Goal: Obtain resource: Download file/media

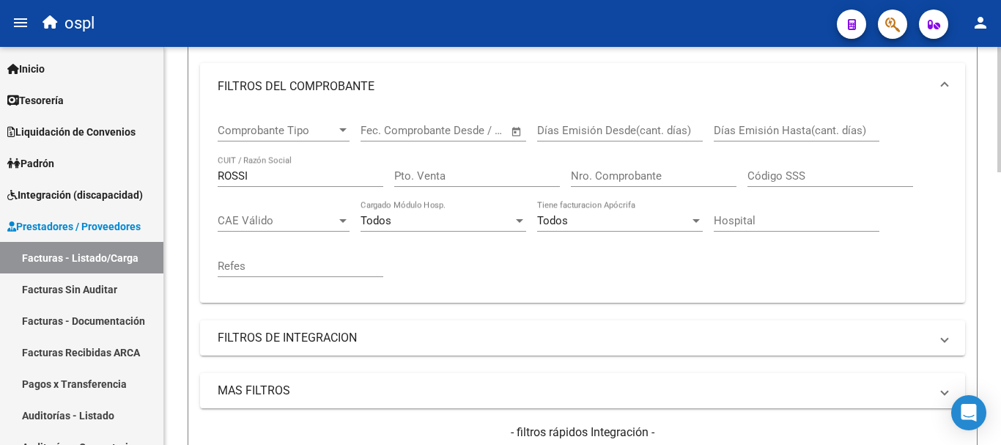
scroll to position [246, 0]
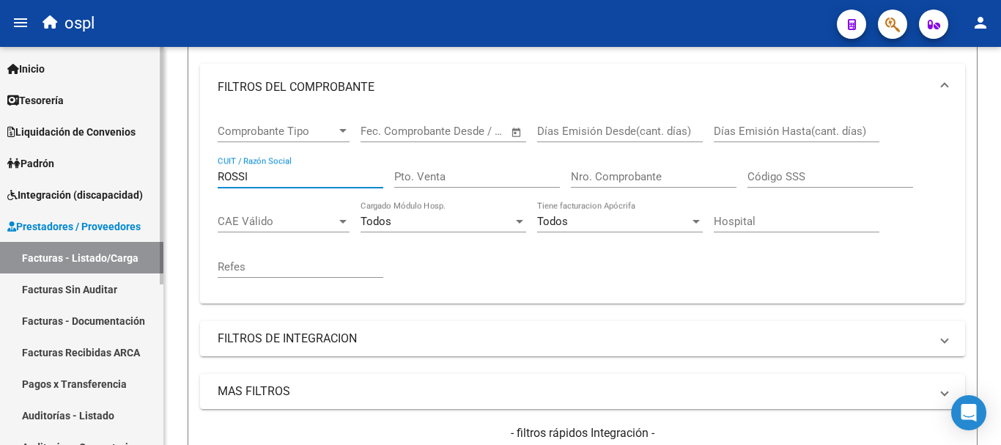
drag, startPoint x: 259, startPoint y: 175, endPoint x: 114, endPoint y: 176, distance: 145.9
click at [114, 176] on mat-sidenav-container "Firma Express Inicio Calendario SSS Instructivos Contacto OS Tesorería Extracto…" at bounding box center [500, 246] width 1001 height 398
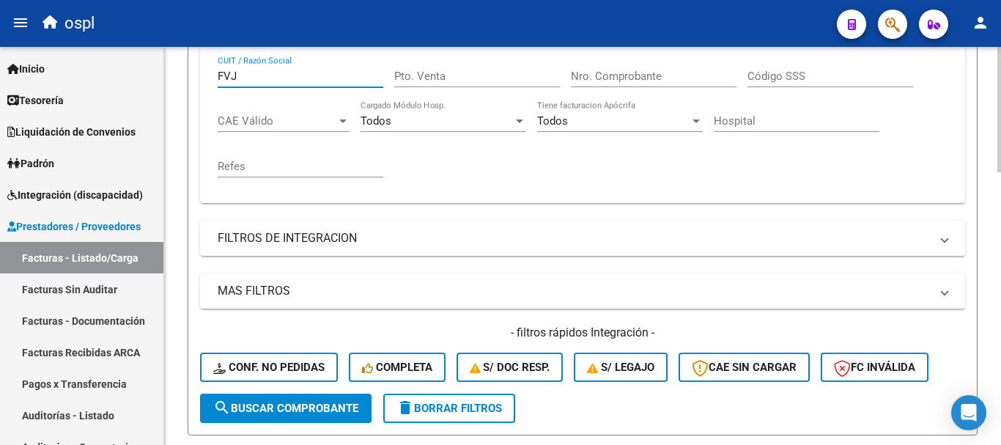
scroll to position [392, 0]
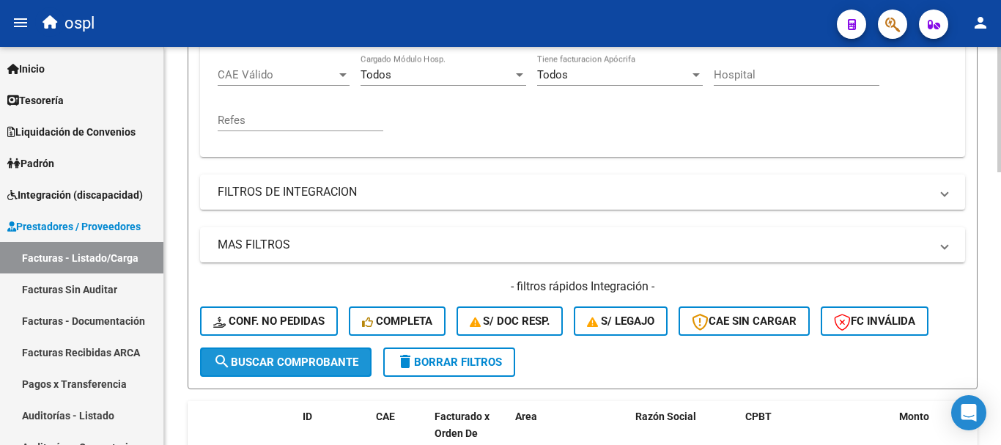
click at [328, 364] on span "search Buscar Comprobante" at bounding box center [285, 362] width 145 height 13
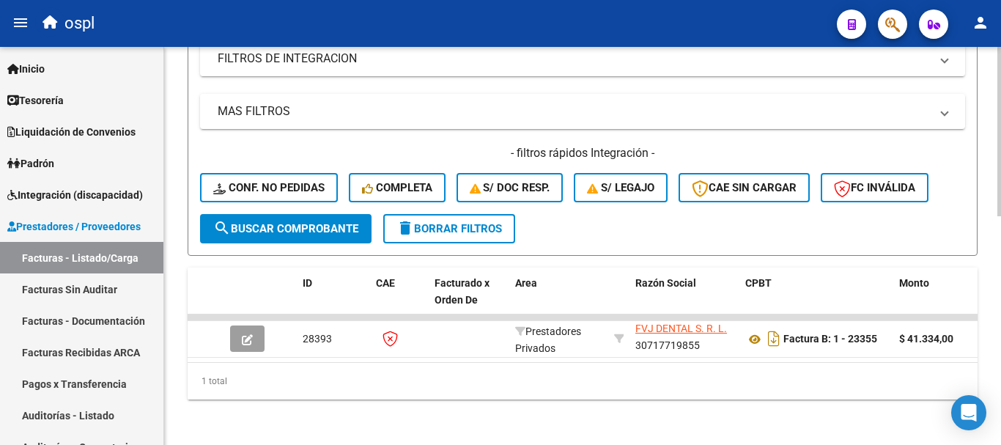
scroll to position [539, 0]
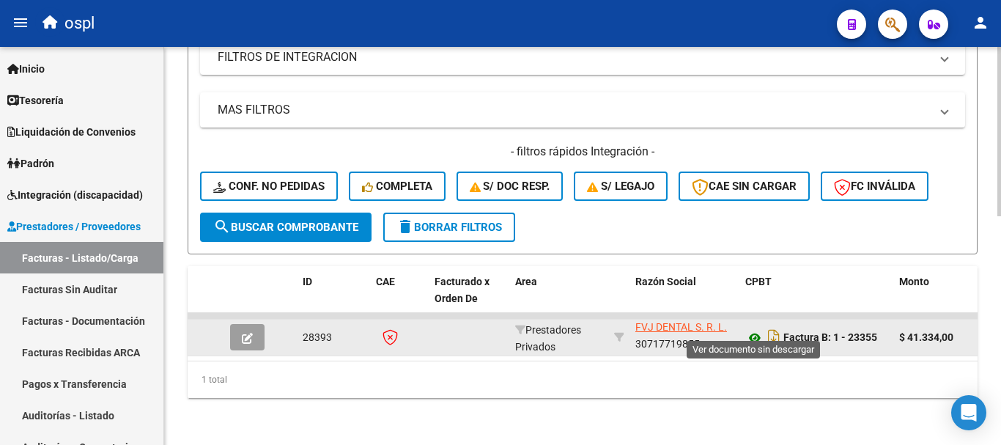
click at [752, 329] on icon at bounding box center [754, 338] width 19 height 18
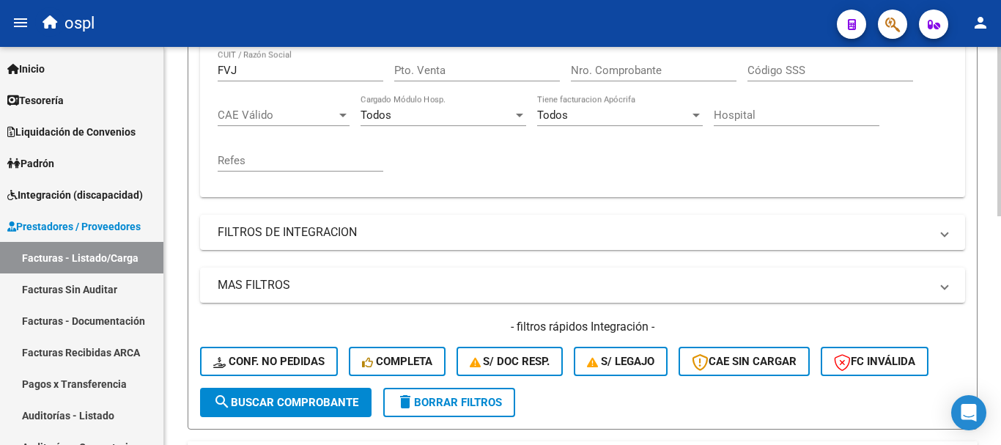
scroll to position [319, 0]
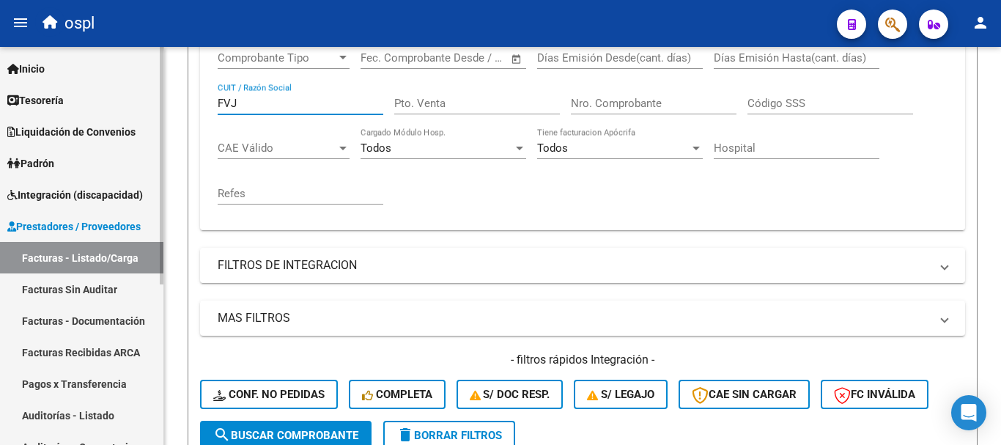
drag, startPoint x: 266, startPoint y: 101, endPoint x: 133, endPoint y: 83, distance: 133.9
click at [133, 84] on mat-sidenav-container "Firma Express Inicio Calendario SSS Instructivos Contacto OS Tesorería Extracto…" at bounding box center [500, 246] width 1001 height 398
click at [293, 431] on span "search Buscar Comprobante" at bounding box center [285, 435] width 145 height 13
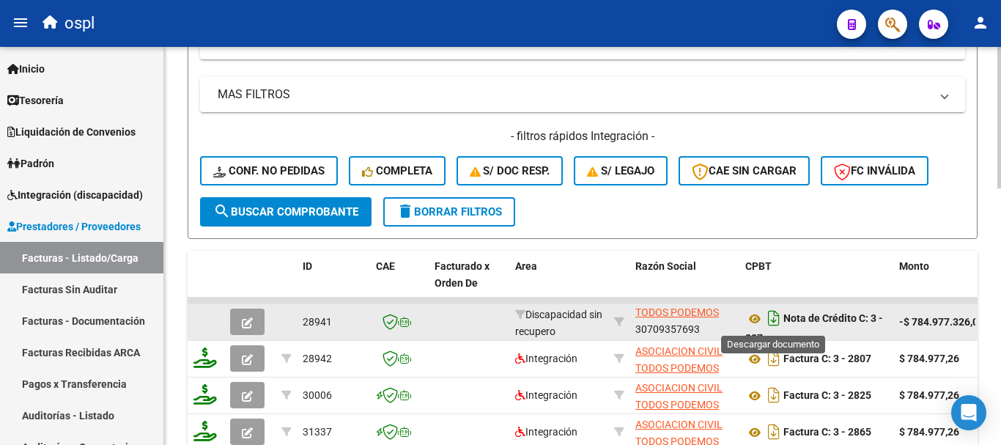
scroll to position [10, 0]
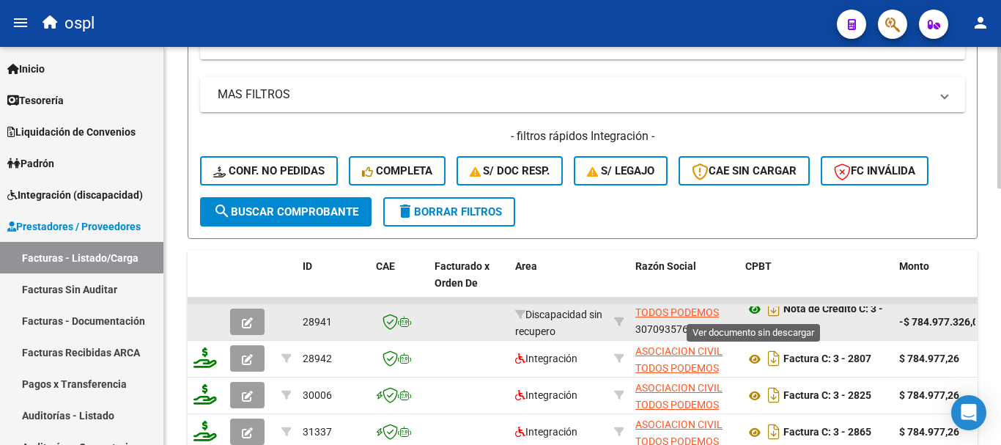
click at [756, 311] on icon at bounding box center [754, 310] width 19 height 18
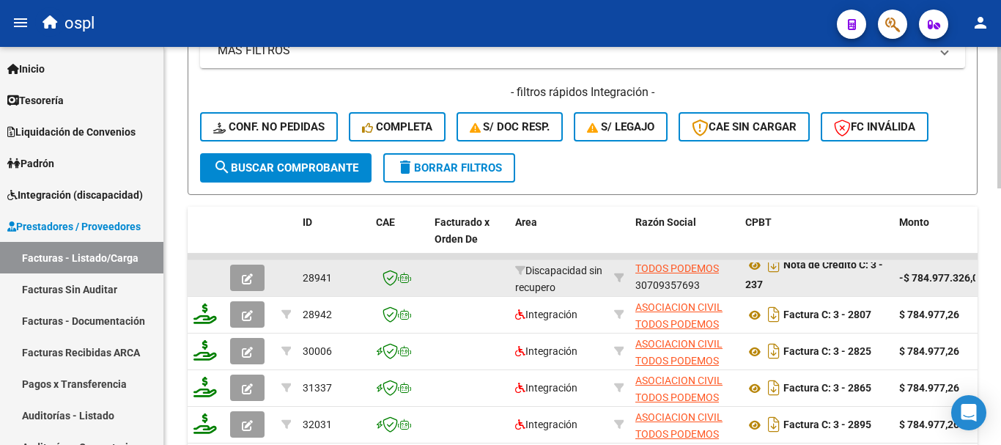
scroll to position [689, 0]
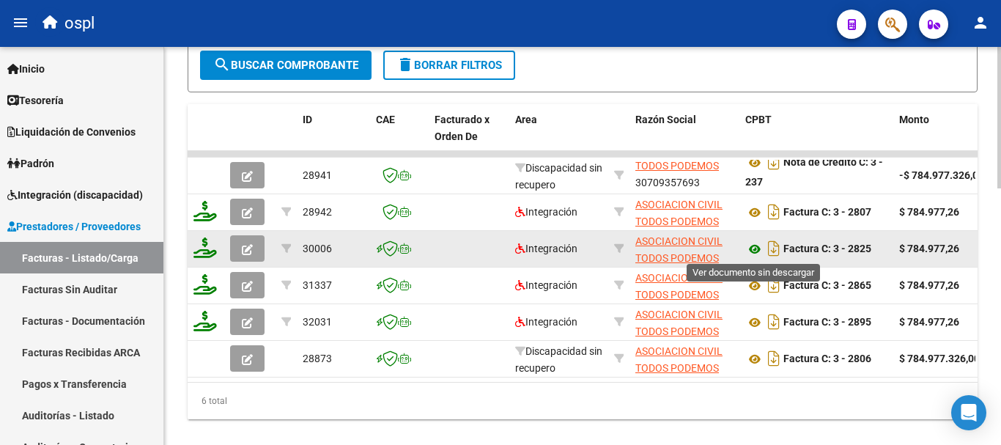
click at [763, 248] on icon at bounding box center [754, 249] width 19 height 18
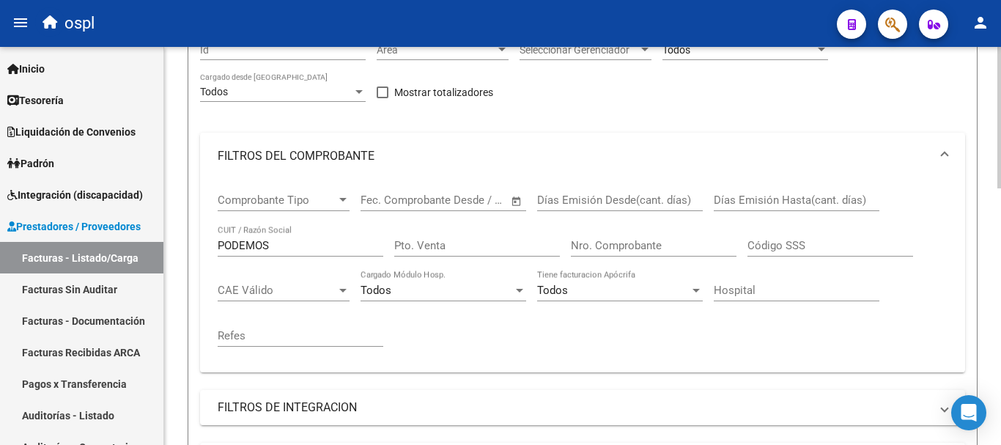
scroll to position [176, 0]
drag, startPoint x: 283, startPoint y: 249, endPoint x: 172, endPoint y: 235, distance: 111.6
click at [172, 236] on div "Video tutorial PRESTADORES -> Listado de CPBTs Emitidos por Prestadores / Prove…" at bounding box center [582, 425] width 837 height 1108
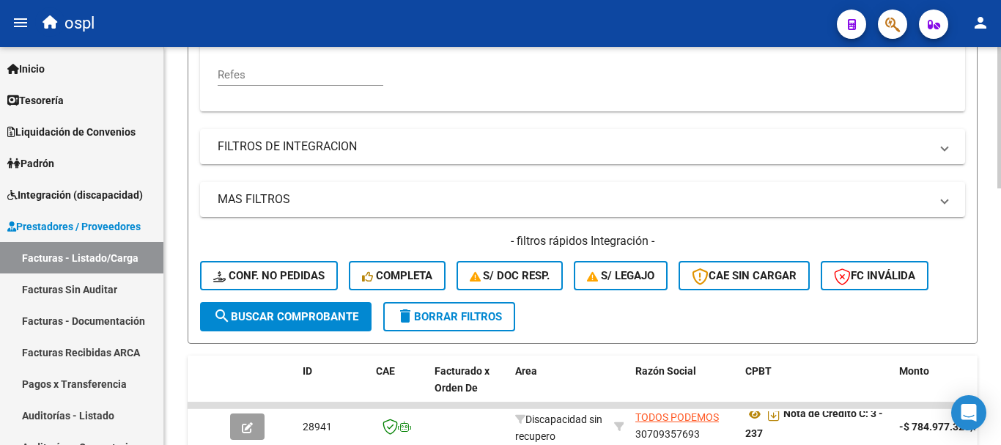
scroll to position [469, 0]
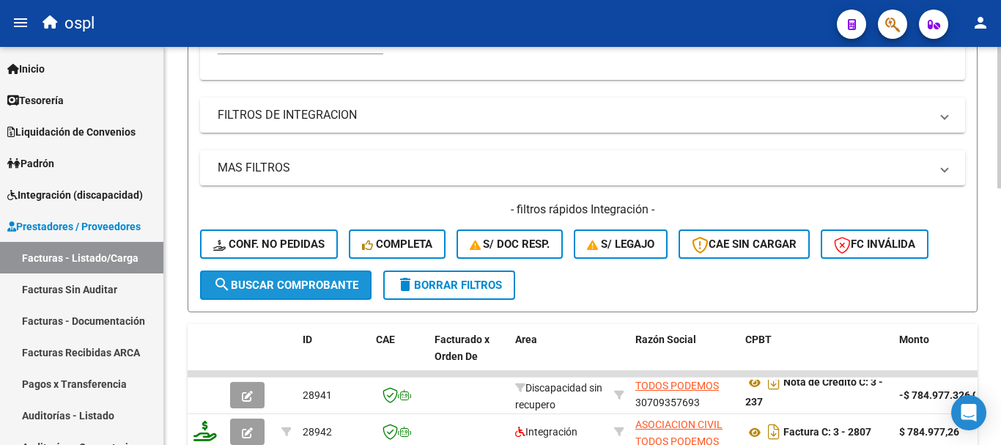
click at [337, 283] on span "search Buscar Comprobante" at bounding box center [285, 285] width 145 height 13
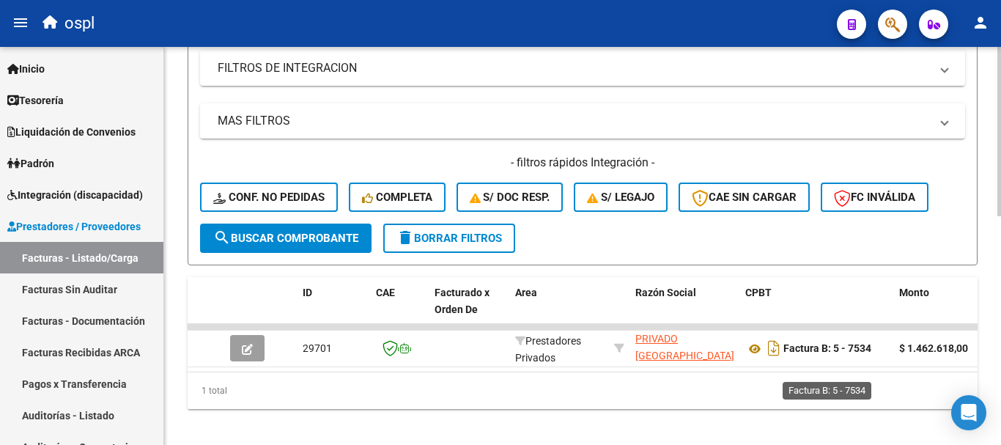
scroll to position [539, 0]
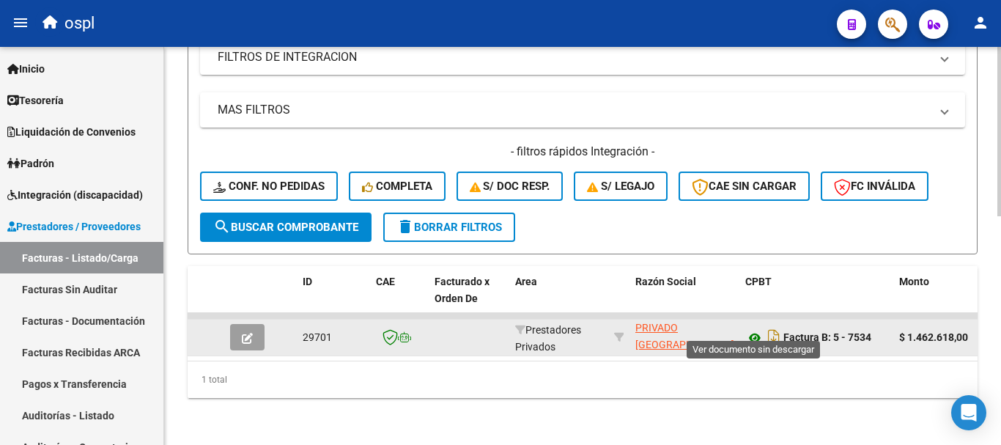
click at [756, 329] on icon at bounding box center [754, 338] width 19 height 18
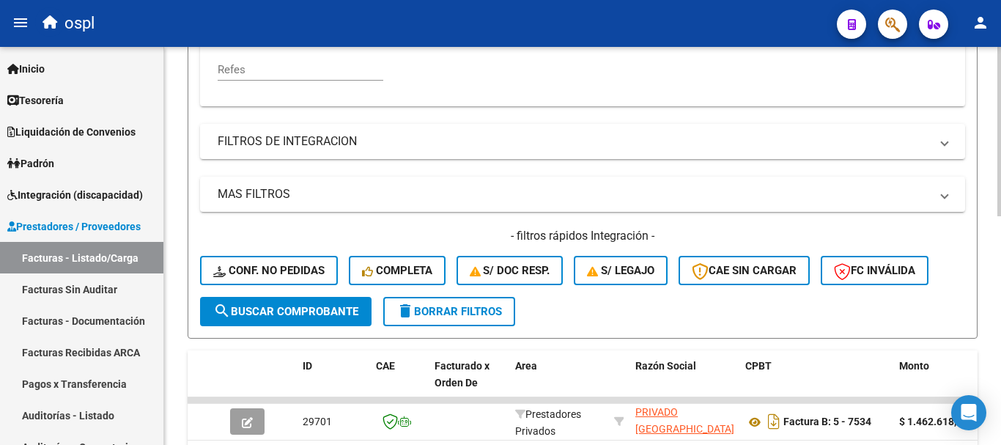
scroll to position [319, 0]
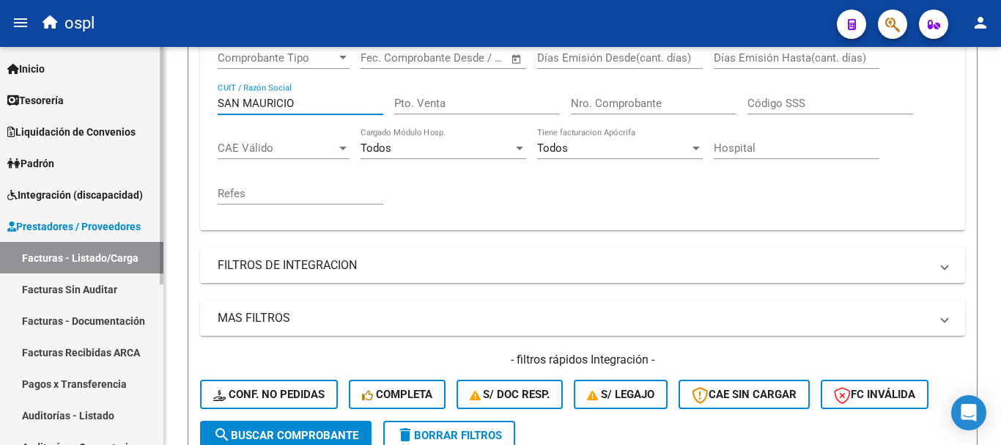
drag, startPoint x: 263, startPoint y: 100, endPoint x: 133, endPoint y: 62, distance: 135.9
click at [132, 65] on mat-sidenav-container "Firma Express Inicio Calendario SSS Instructivos Contacto OS Tesorería Extracto…" at bounding box center [500, 246] width 1001 height 398
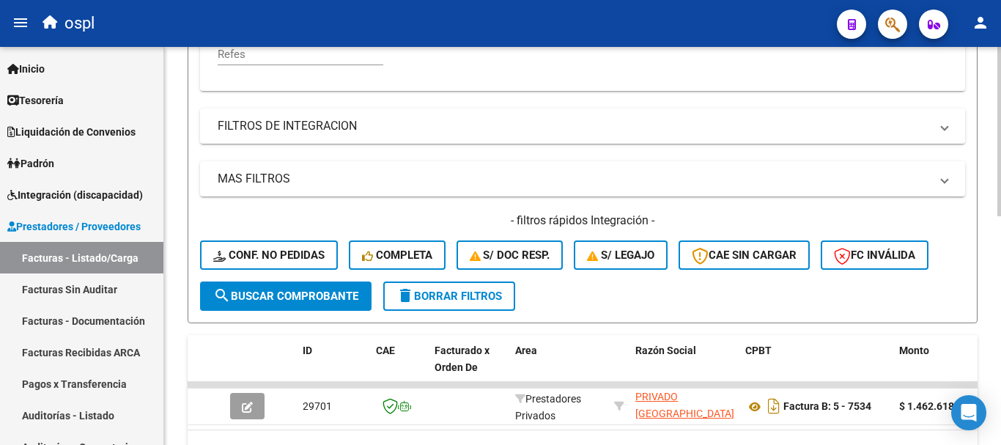
scroll to position [465, 0]
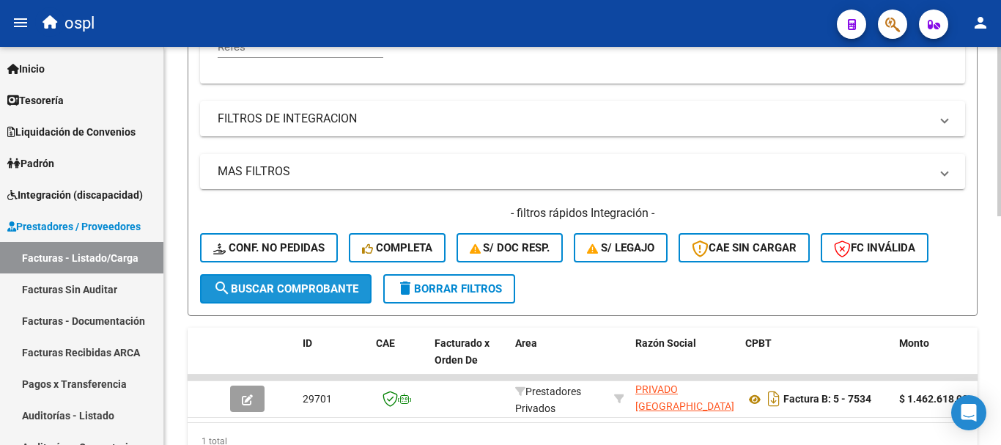
click at [337, 290] on span "search Buscar Comprobante" at bounding box center [285, 288] width 145 height 13
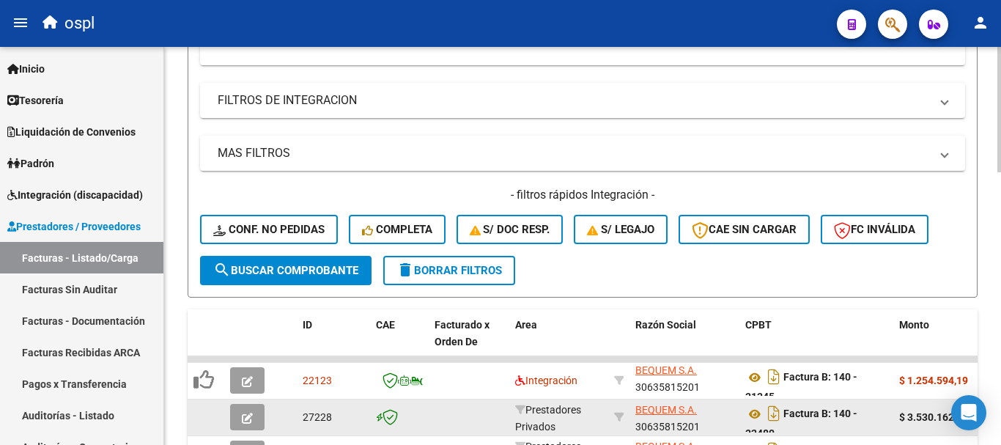
scroll to position [612, 0]
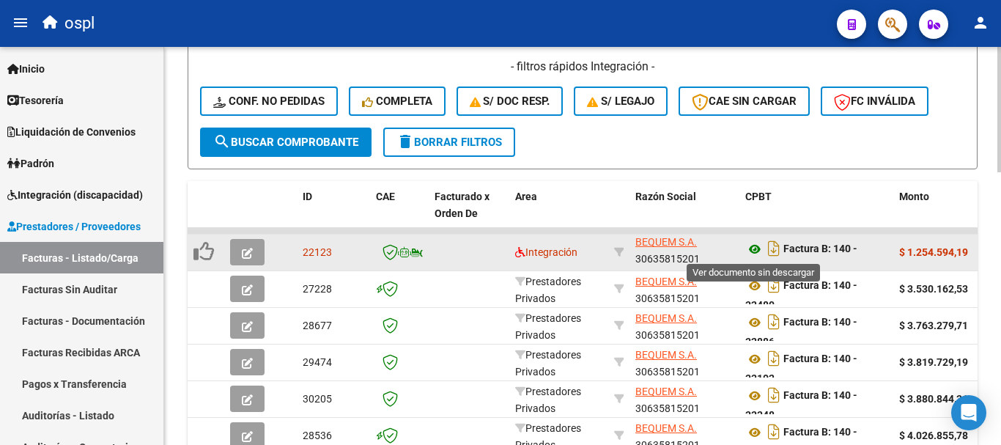
click at [756, 248] on icon at bounding box center [754, 249] width 19 height 18
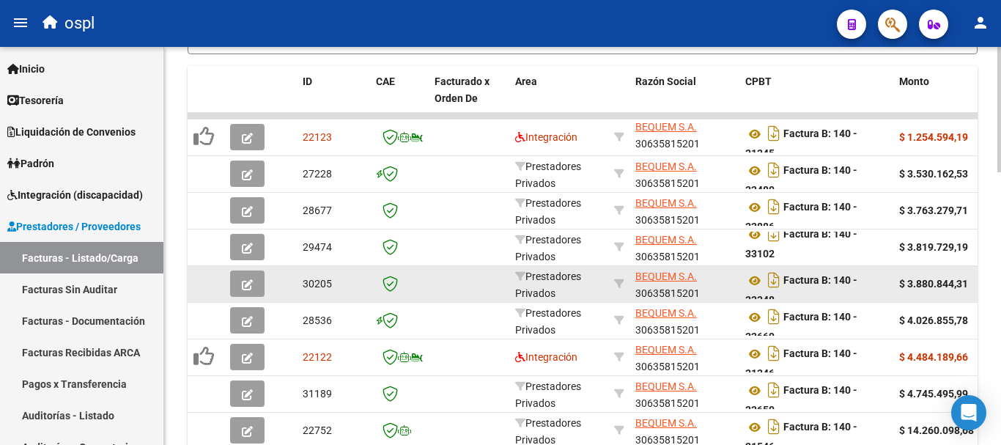
scroll to position [759, 0]
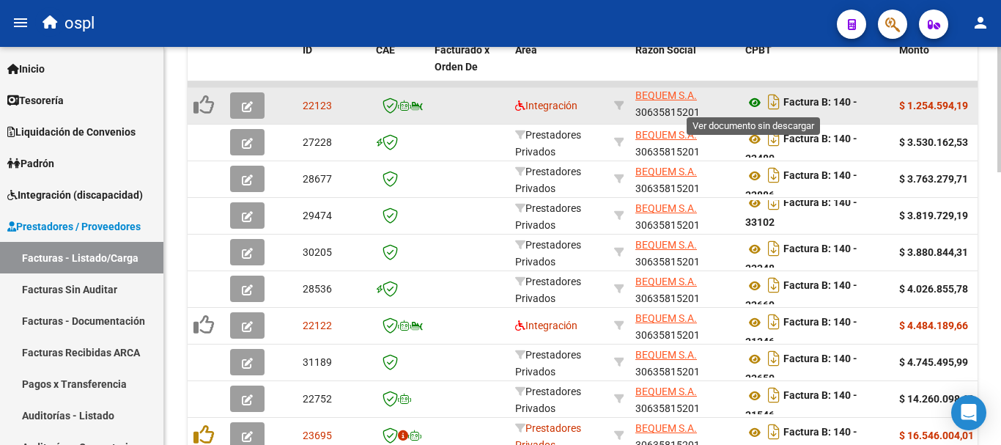
click at [754, 100] on icon at bounding box center [754, 103] width 19 height 18
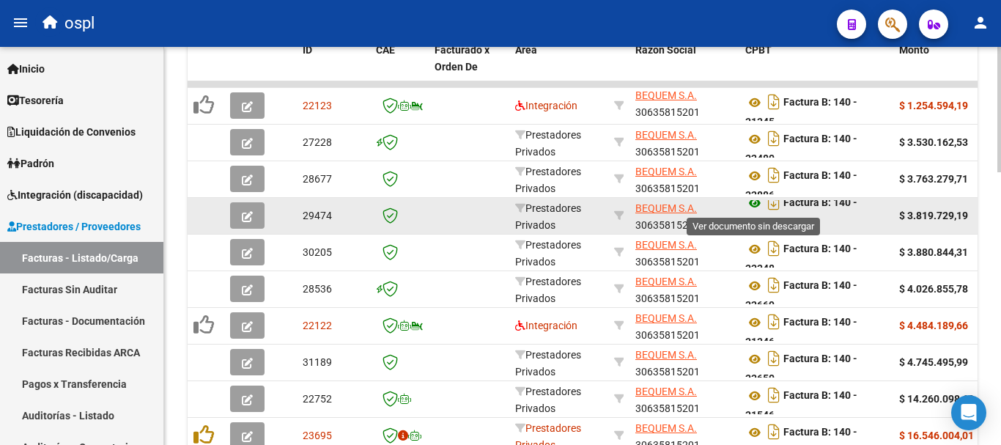
click at [754, 202] on icon at bounding box center [754, 203] width 19 height 18
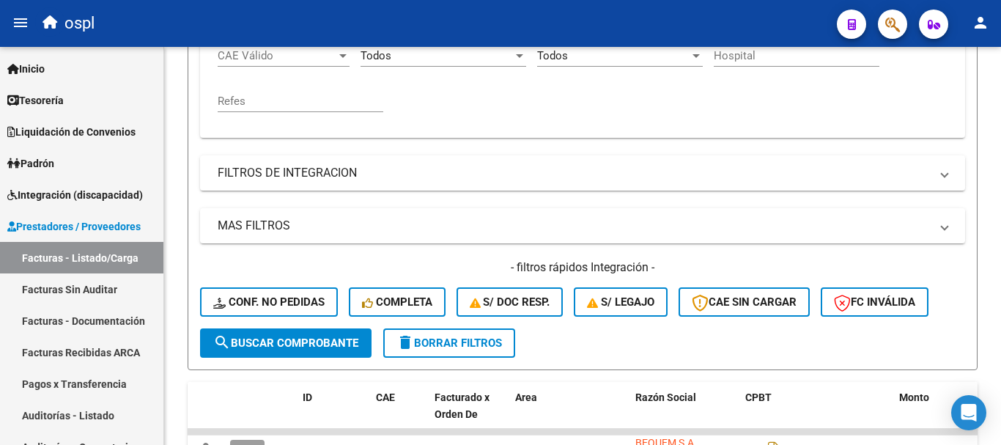
scroll to position [319, 0]
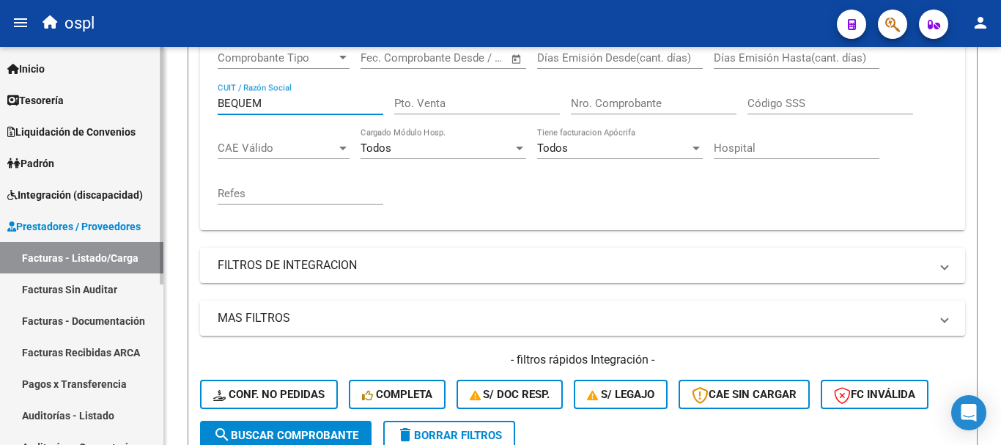
click at [145, 92] on mat-sidenav-container "Firma Express Inicio Calendario SSS Instructivos Contacto OS Tesorería Extracto…" at bounding box center [500, 246] width 1001 height 398
click at [336, 436] on span "search Buscar Comprobante" at bounding box center [285, 435] width 145 height 13
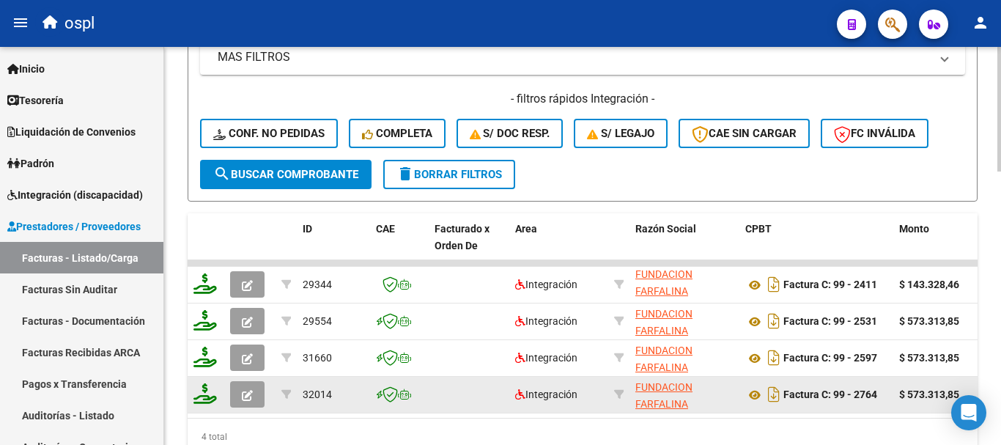
scroll to position [19, 0]
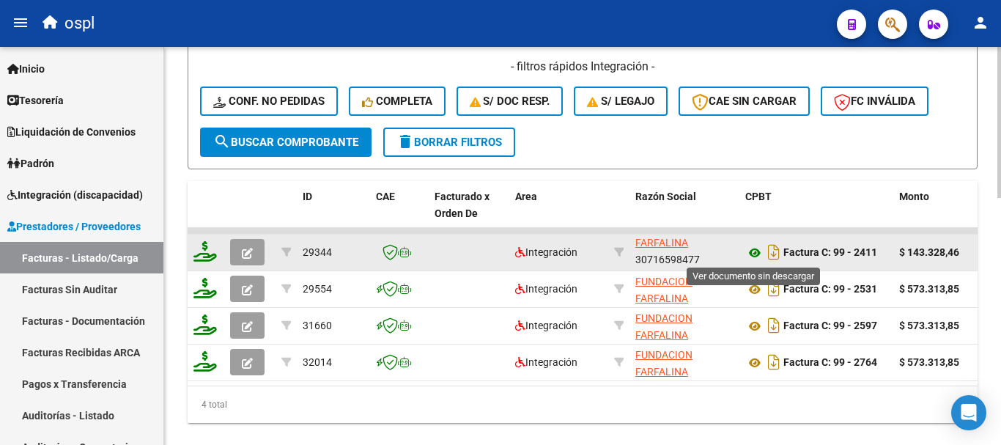
click at [756, 254] on icon at bounding box center [754, 253] width 19 height 18
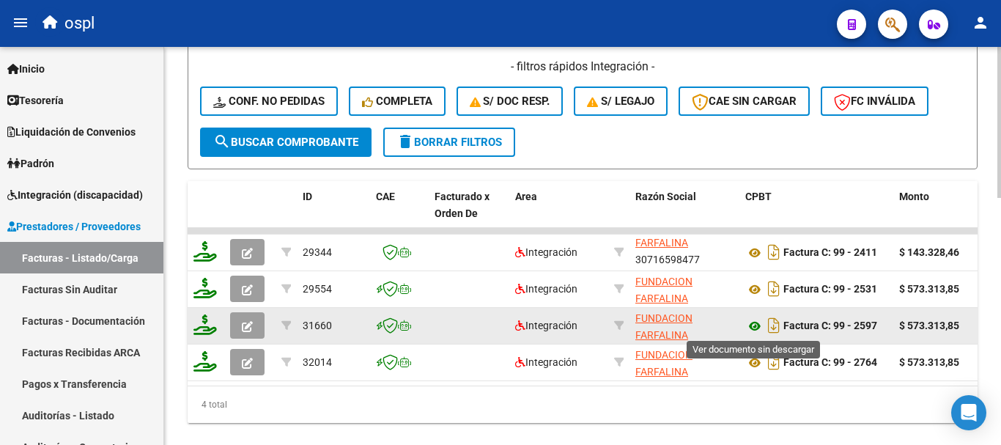
click at [751, 327] on icon at bounding box center [754, 326] width 19 height 18
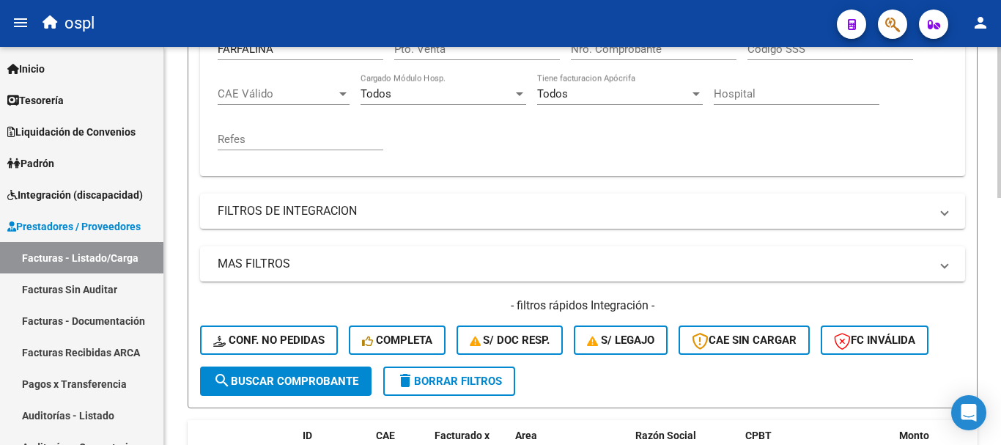
scroll to position [319, 0]
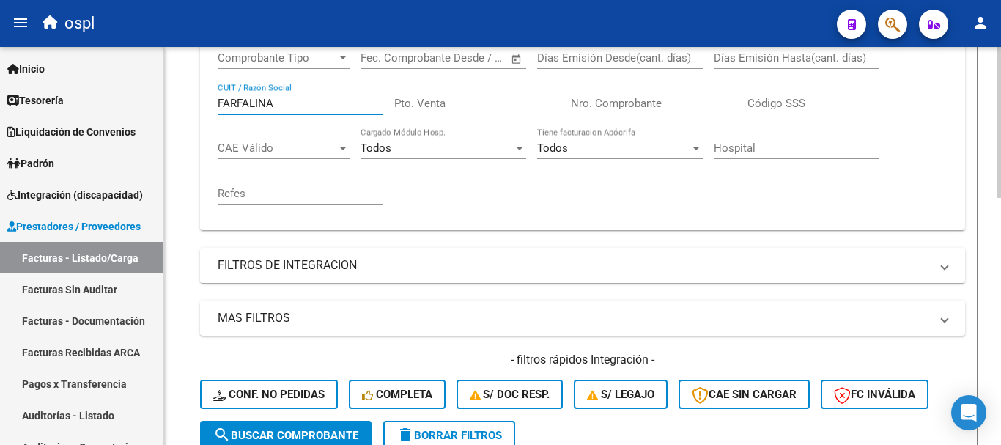
drag, startPoint x: 227, startPoint y: 104, endPoint x: 166, endPoint y: 103, distance: 60.9
click at [166, 103] on div "Video tutorial PRESTADORES -> Listado de CPBTs Emitidos por Prestadores / Prove…" at bounding box center [582, 245] width 837 height 1035
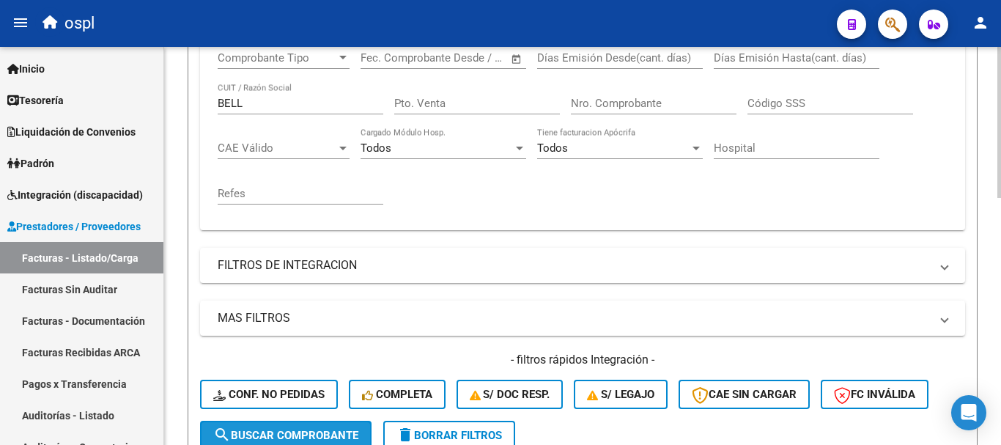
click at [345, 430] on span "search Buscar Comprobante" at bounding box center [285, 435] width 145 height 13
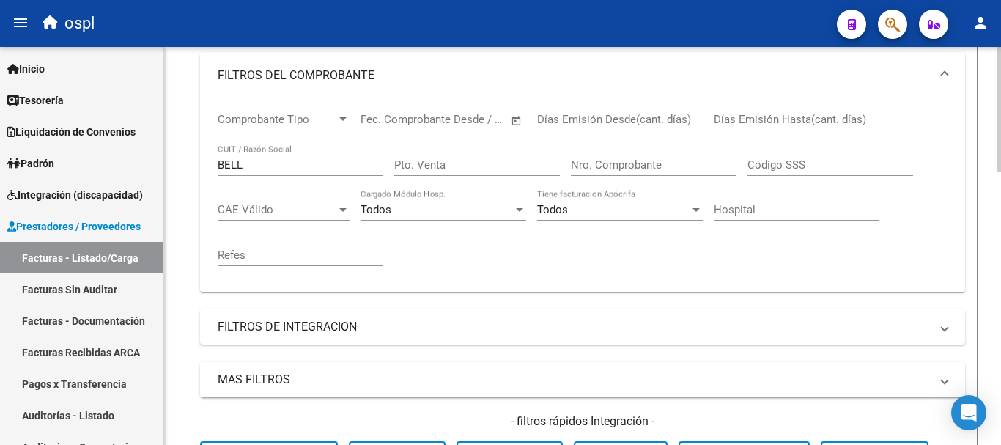
scroll to position [246, 0]
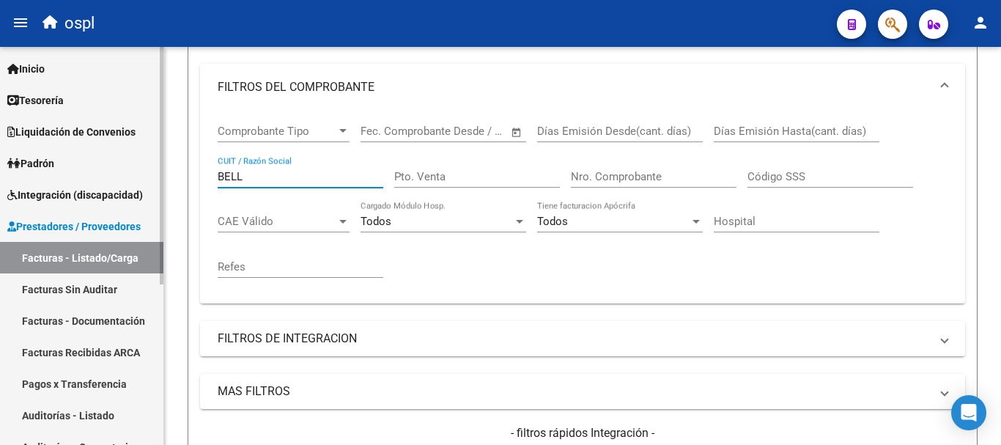
drag, startPoint x: 186, startPoint y: 169, endPoint x: 152, endPoint y: 163, distance: 34.9
click at [152, 163] on mat-sidenav-container "Firma Express Inicio Calendario SSS Instructivos Contacto OS Tesorería Extracto…" at bounding box center [500, 246] width 1001 height 398
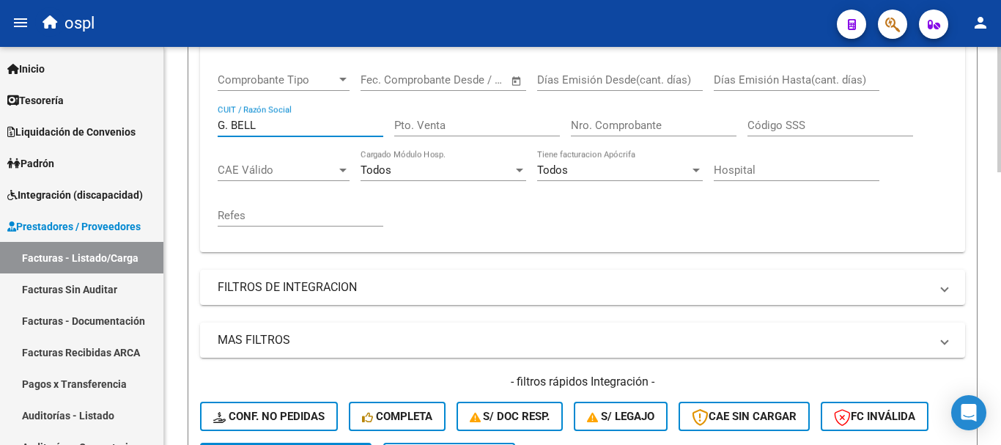
scroll to position [392, 0]
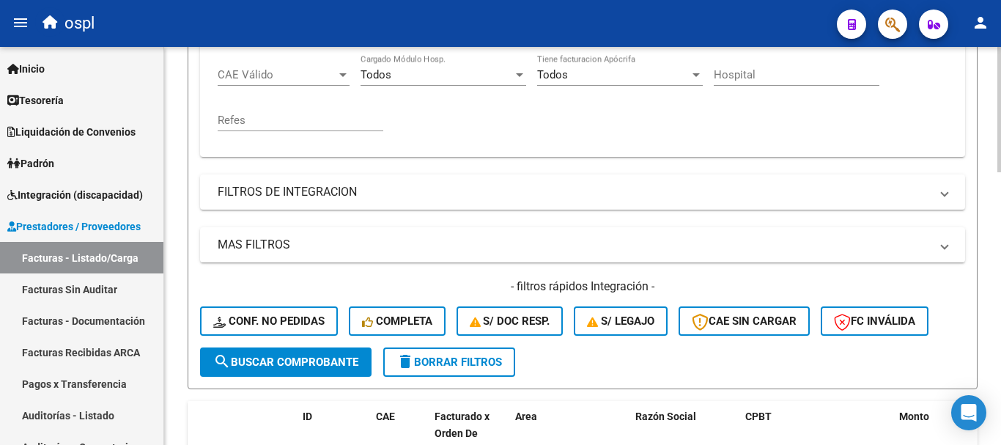
click at [308, 356] on span "search Buscar Comprobante" at bounding box center [285, 362] width 145 height 13
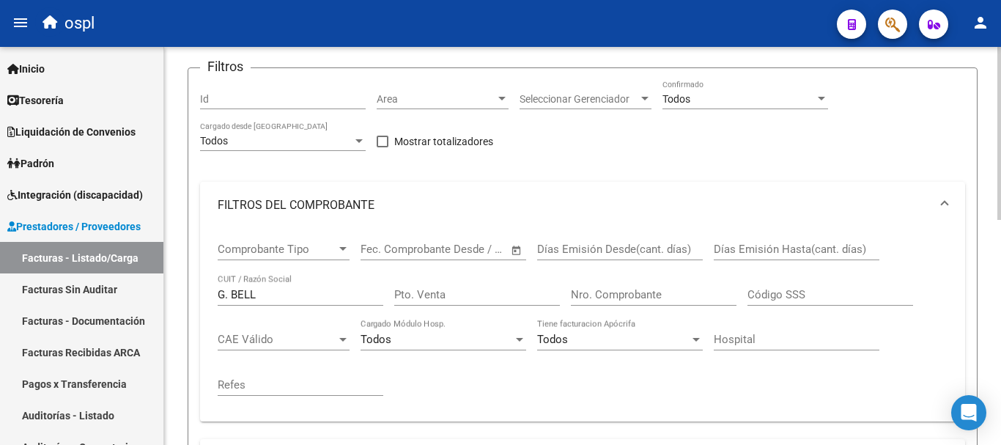
scroll to position [147, 0]
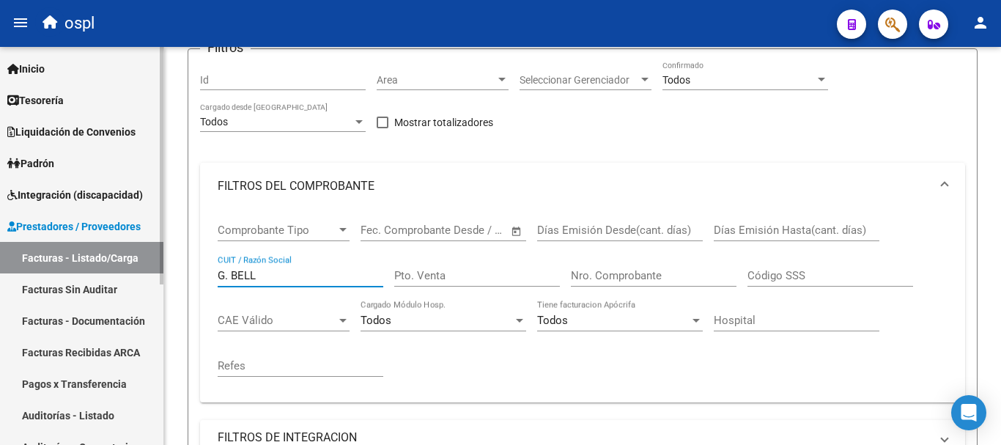
drag, startPoint x: 273, startPoint y: 279, endPoint x: 128, endPoint y: 252, distance: 146.8
click at [128, 252] on mat-sidenav-container "Firma Express Inicio Calendario SSS Instructivos Contacto OS Tesorería Extracto…" at bounding box center [500, 246] width 1001 height 398
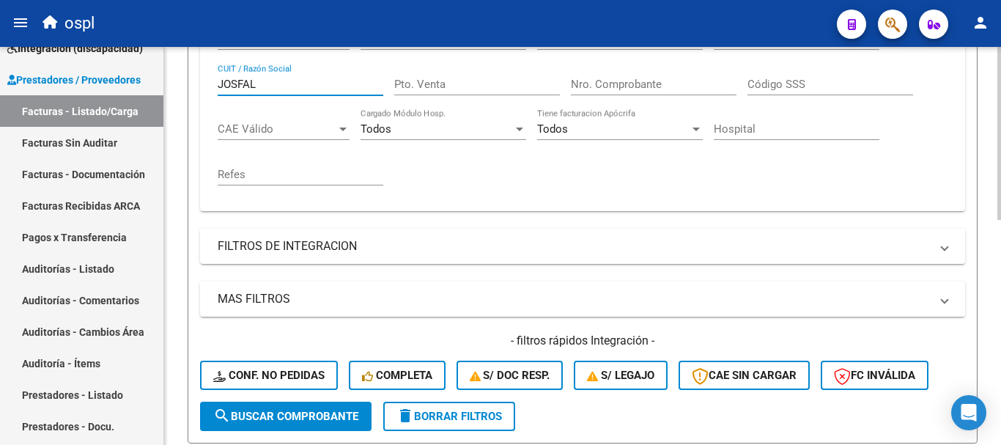
scroll to position [367, 0]
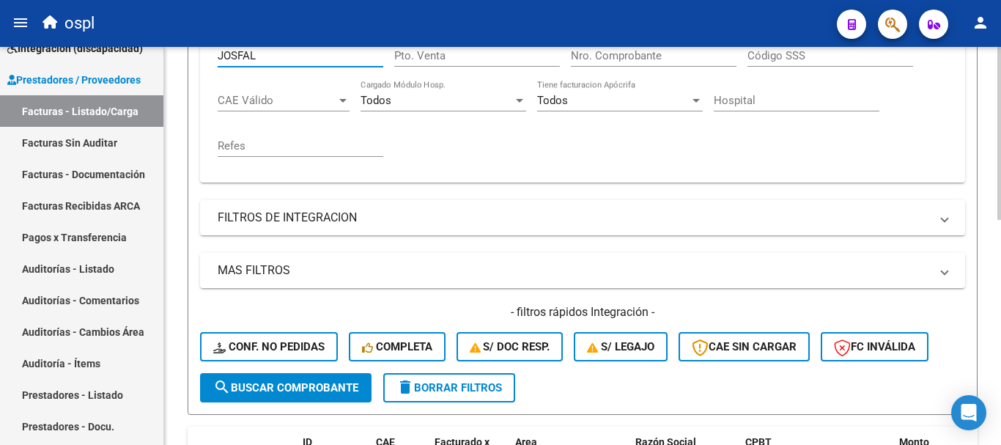
type input "JOSFAL"
click at [276, 384] on span "search Buscar Comprobante" at bounding box center [285, 387] width 145 height 13
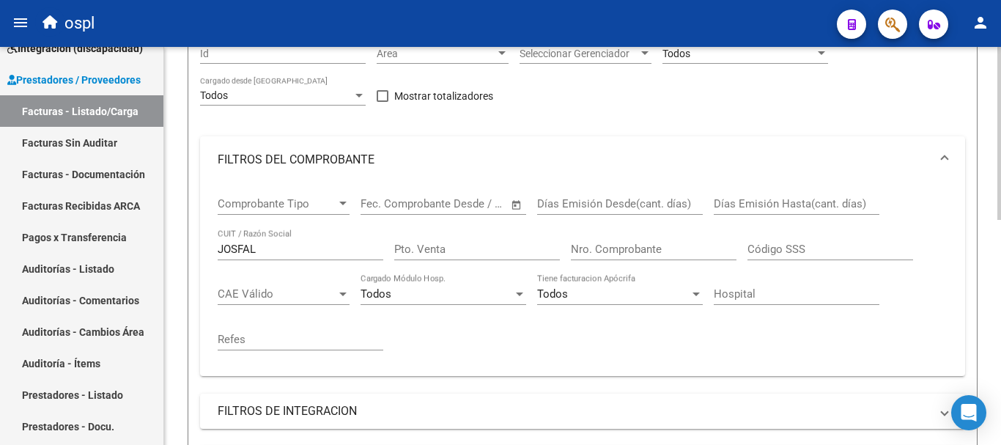
scroll to position [0, 0]
